Goal: Check status: Check status

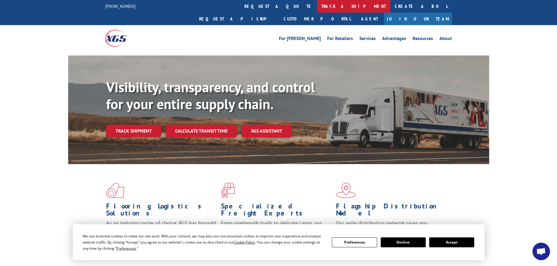
click at [317, 6] on link "track a shipment" at bounding box center [353, 6] width 73 height 13
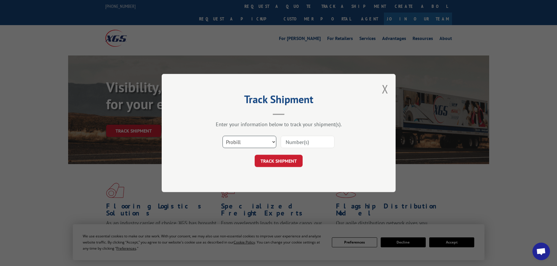
click at [232, 145] on select "Select category... Probill BOL PO" at bounding box center [249, 142] width 54 height 12
select select "bol"
click at [222, 136] on select "Select category... Probill BOL PO" at bounding box center [249, 142] width 54 height 12
click at [293, 137] on input at bounding box center [308, 142] width 54 height 12
paste input "7045840"
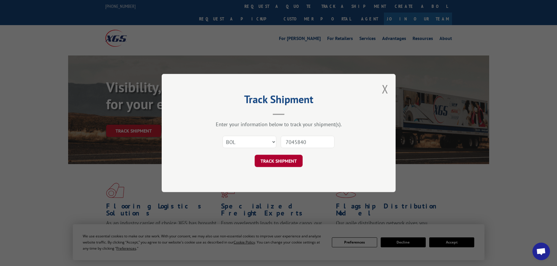
type input "7045840"
click at [283, 159] on button "TRACK SHIPMENT" at bounding box center [279, 161] width 48 height 12
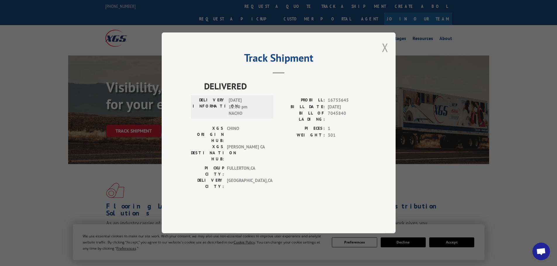
click at [382, 55] on button "Close modal" at bounding box center [385, 47] width 6 height 15
